Goal: Contribute content: Contribute content

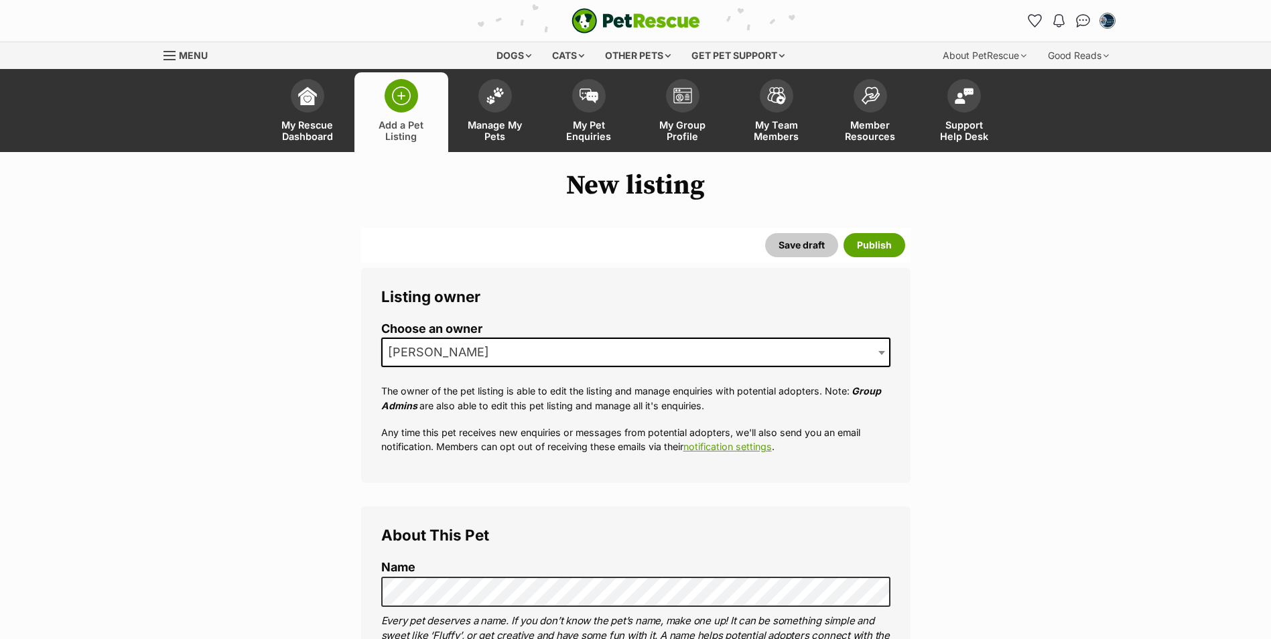
select select
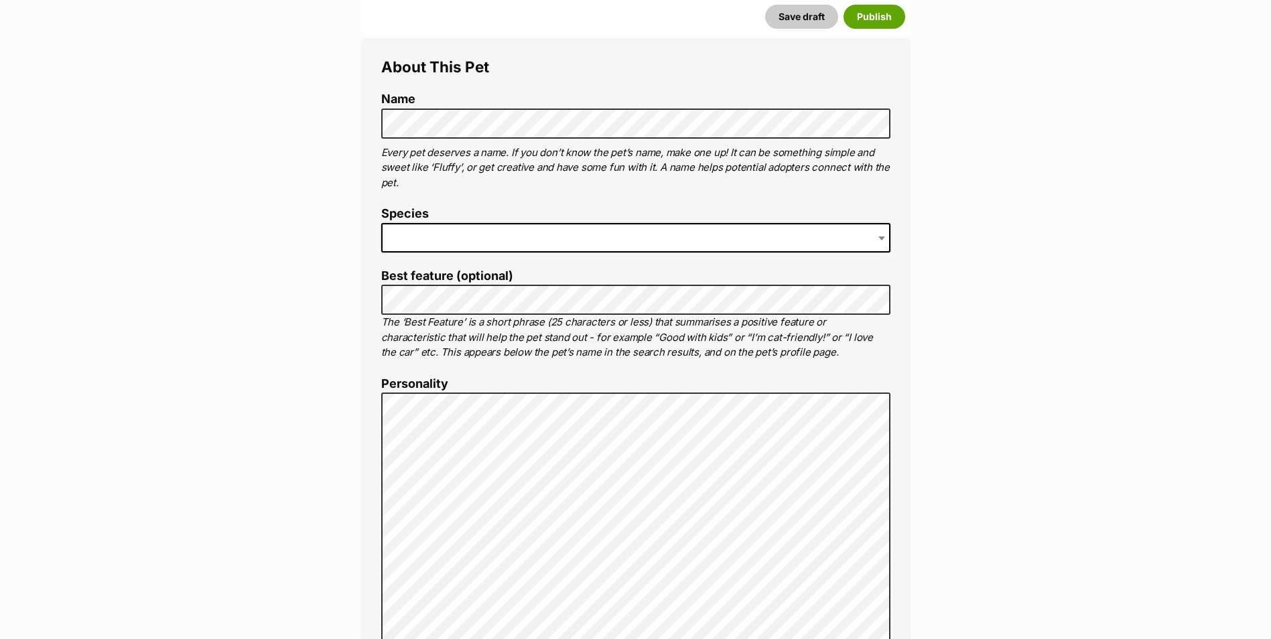
scroll to position [469, 0]
click at [882, 240] on span at bounding box center [882, 236] width 13 height 29
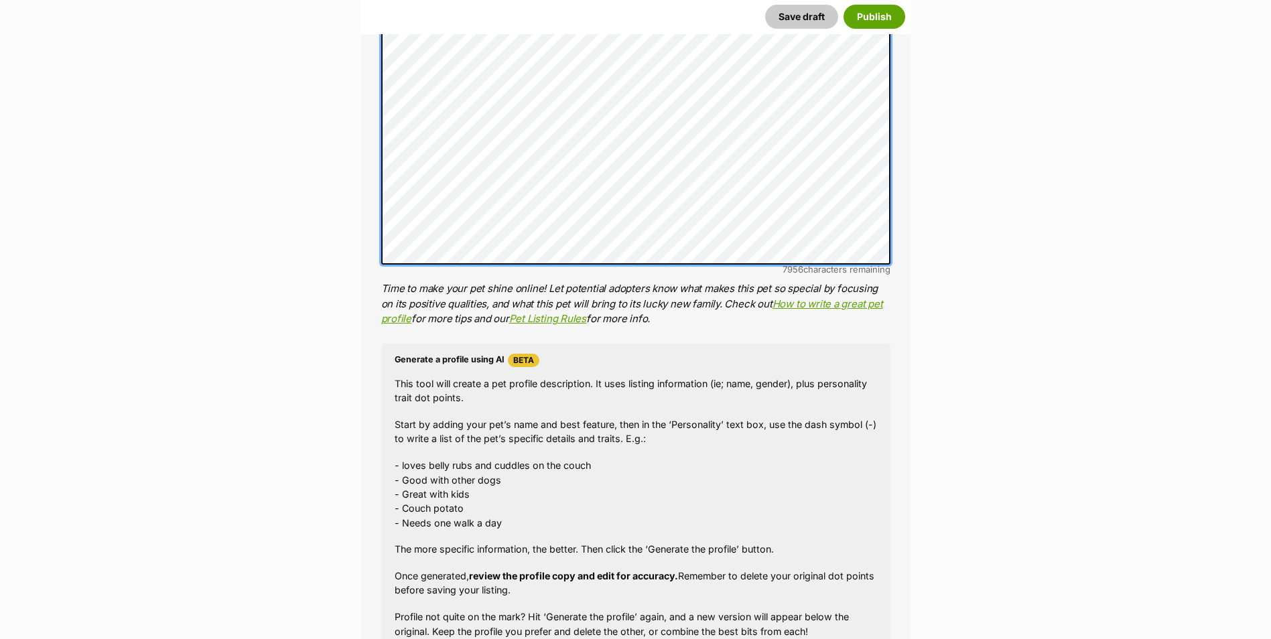
scroll to position [1072, 0]
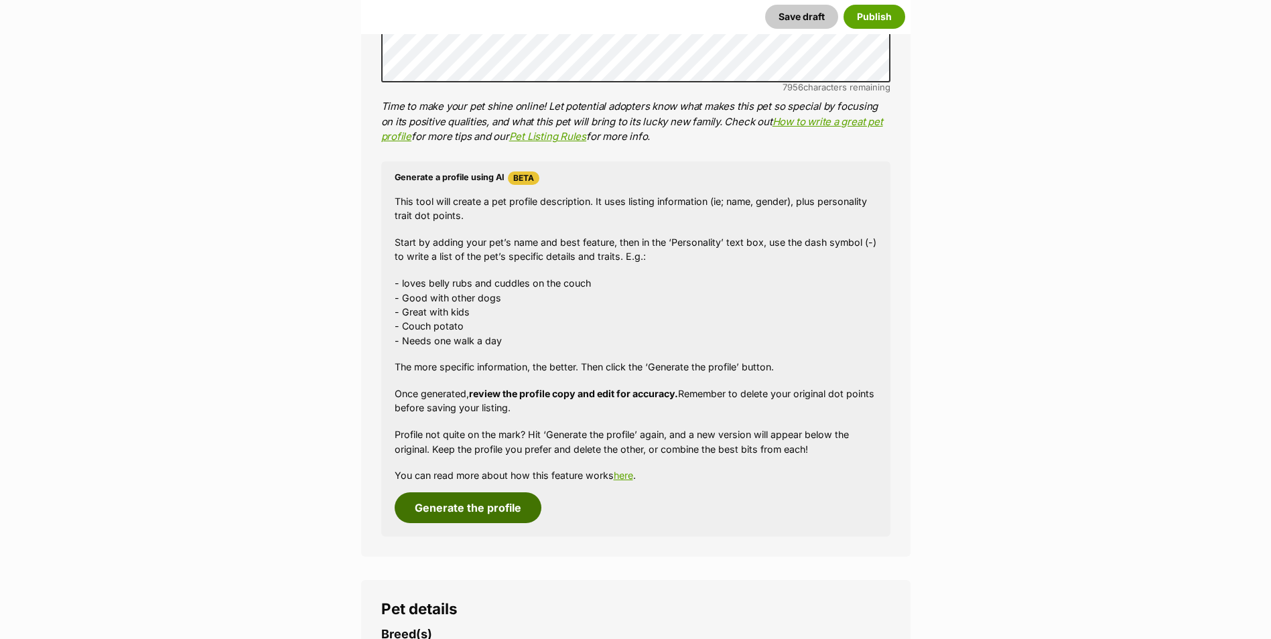
click at [489, 510] on button "Generate the profile" at bounding box center [468, 507] width 147 height 31
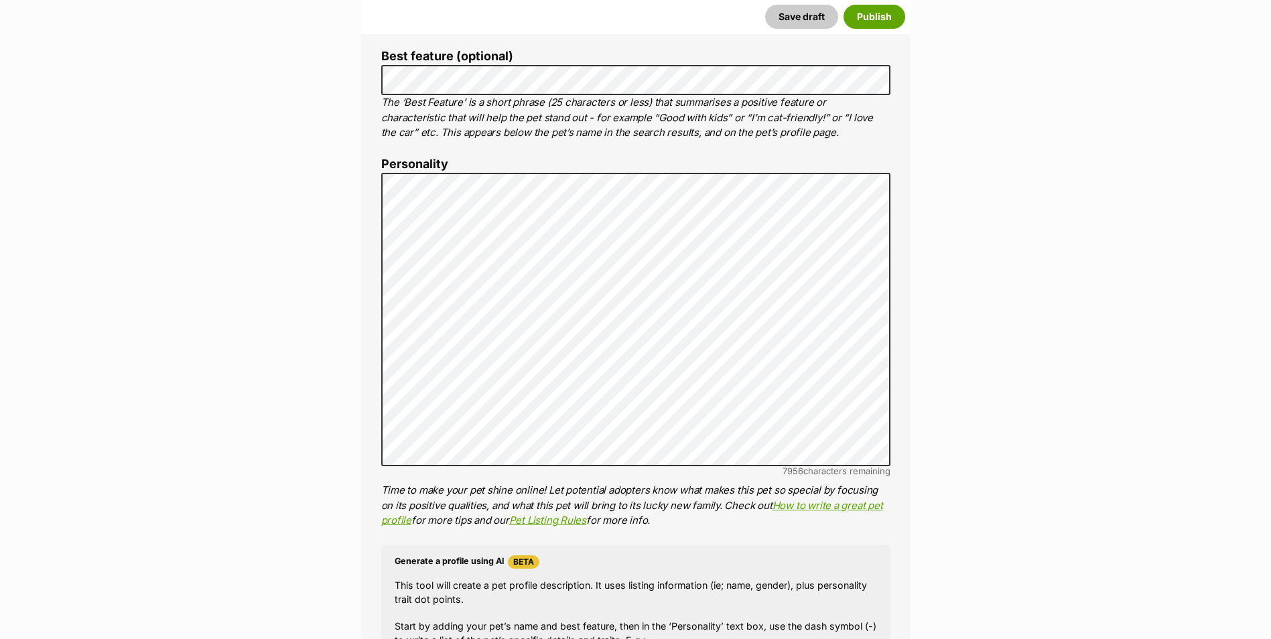
scroll to position [0, 0]
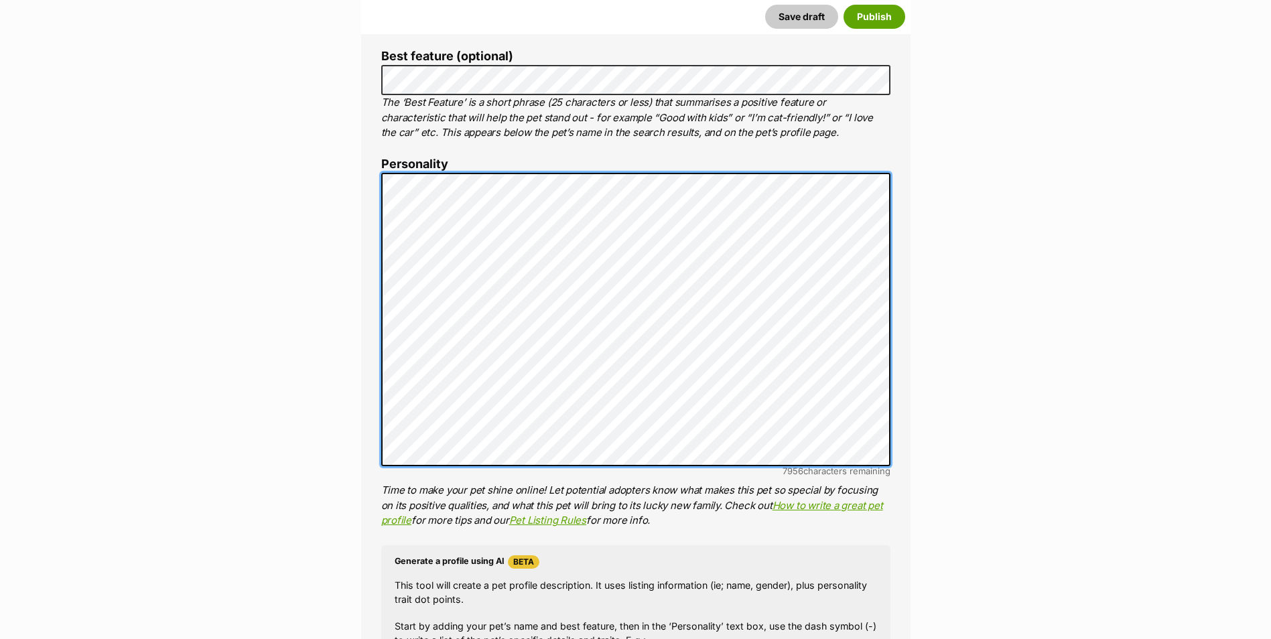
click at [376, 297] on div "About This Pet Name Henlo there, it looks like you might be using the pet name …" at bounding box center [635, 379] width 549 height 1122
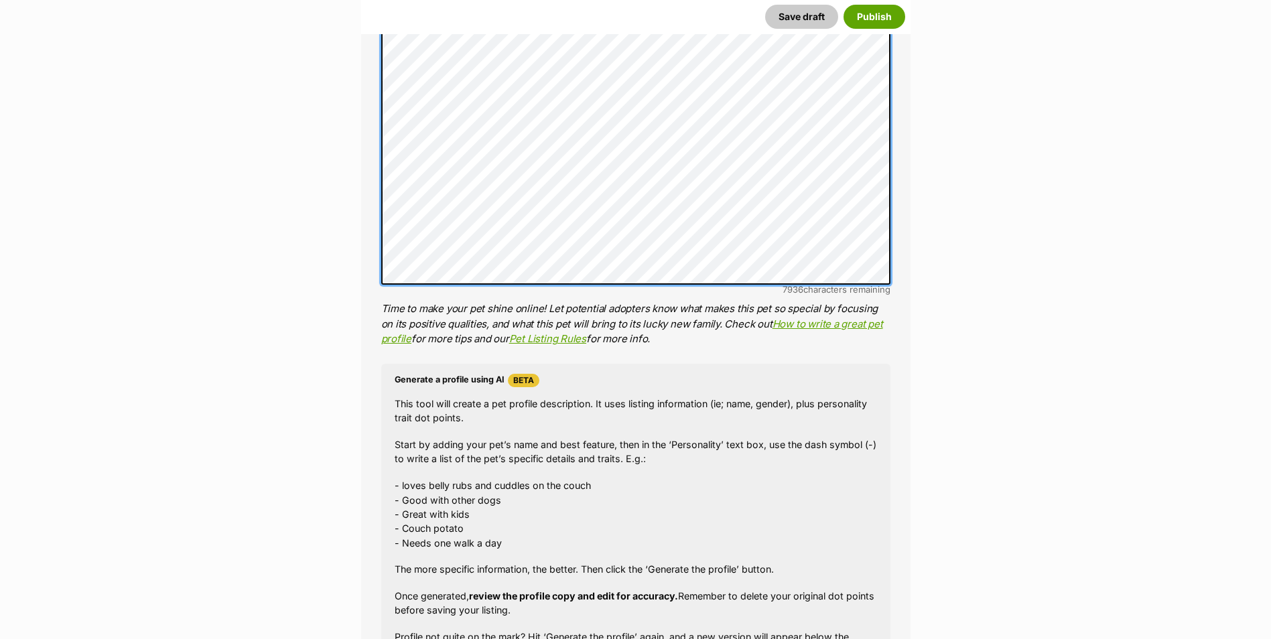
scroll to position [956, 0]
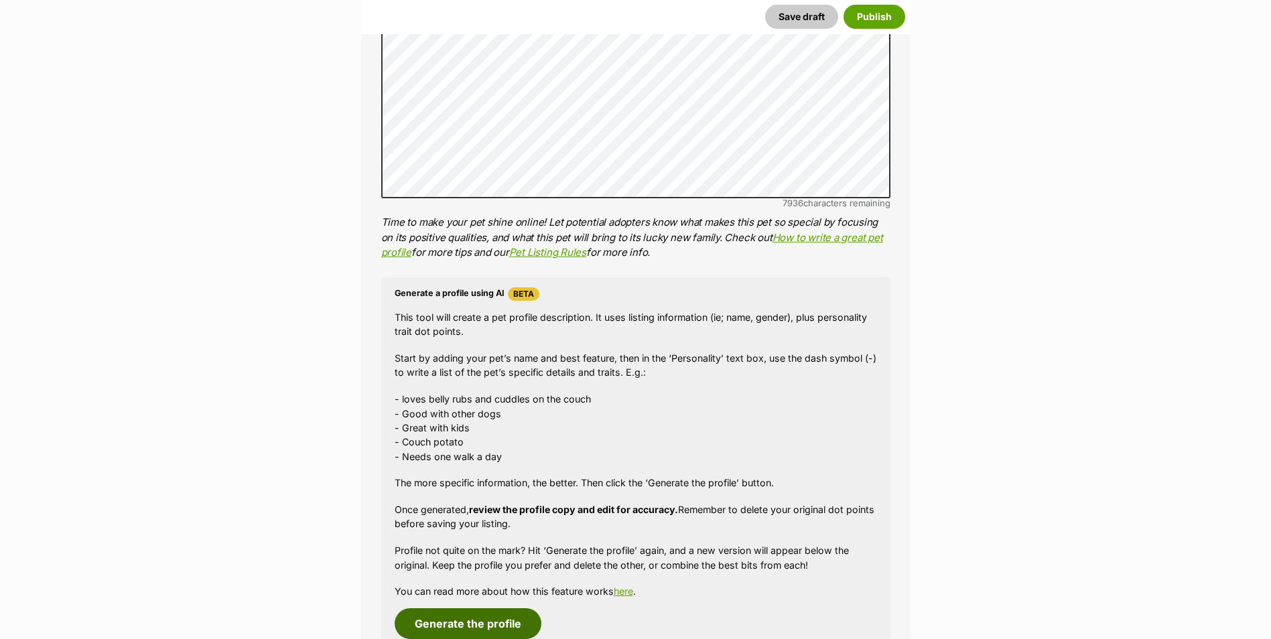
click at [475, 629] on button "Generate the profile" at bounding box center [468, 623] width 147 height 31
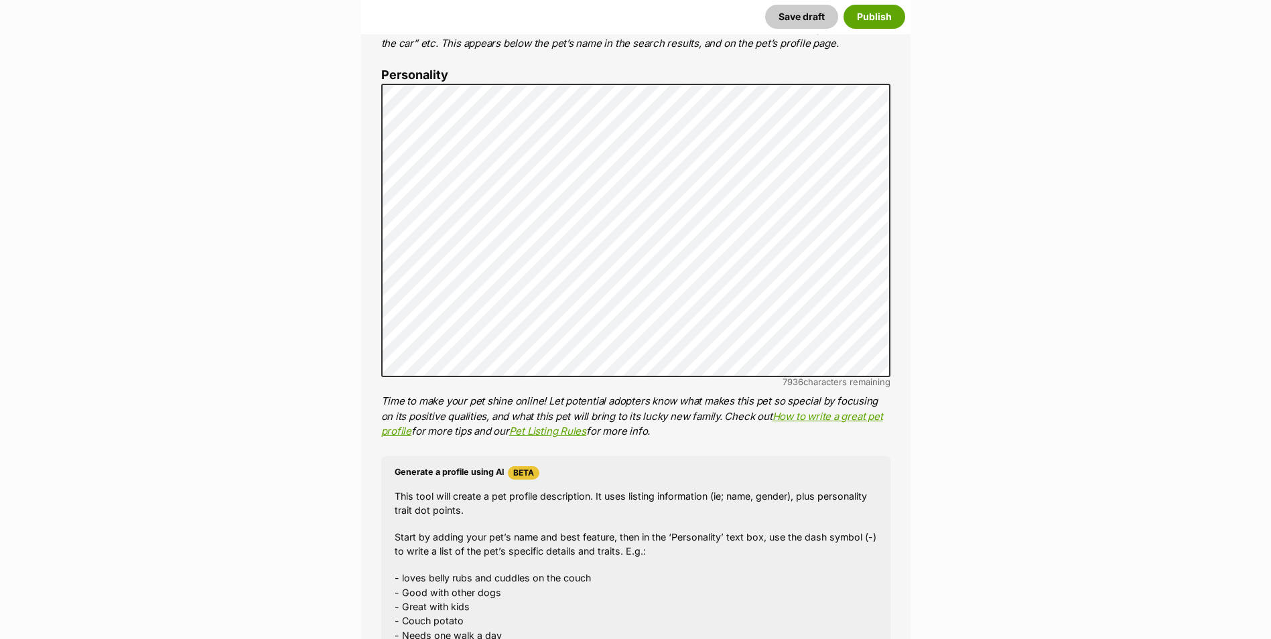
scroll to position [688, 0]
